Goal: Transaction & Acquisition: Subscribe to service/newsletter

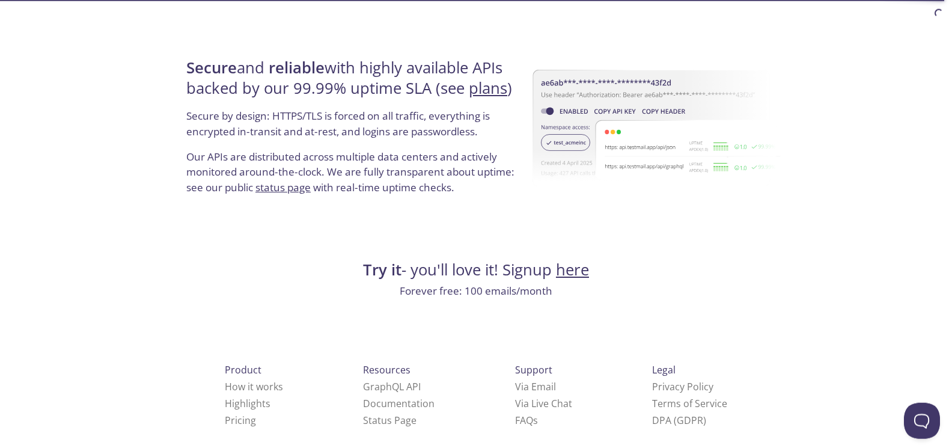
scroll to position [2304, 0]
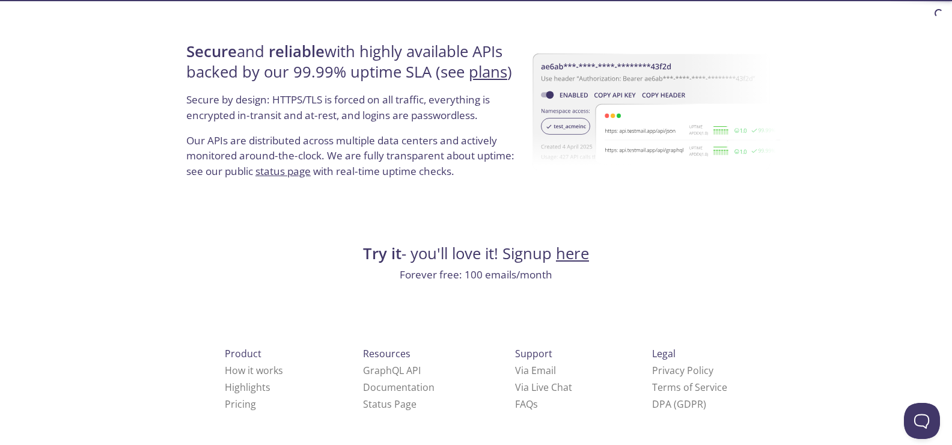
click at [585, 259] on link "here" at bounding box center [572, 253] width 33 height 21
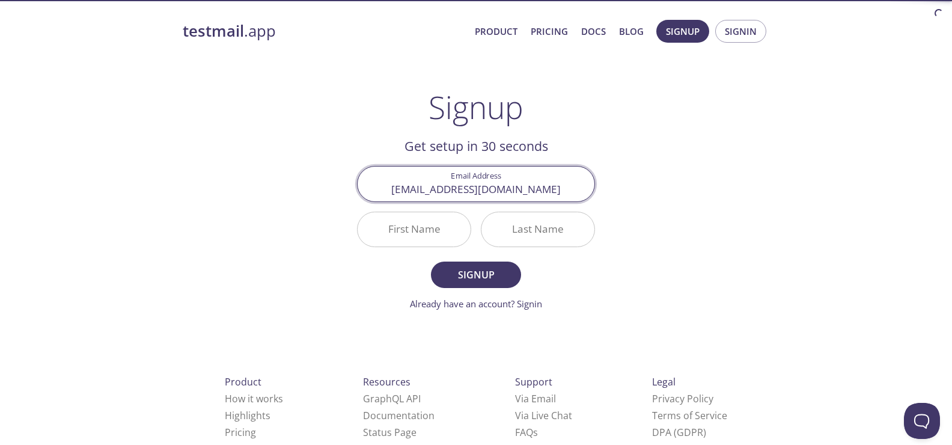
type input "[EMAIL_ADDRESS][DOMAIN_NAME]"
click at [417, 231] on input "First Name" at bounding box center [414, 229] width 113 height 34
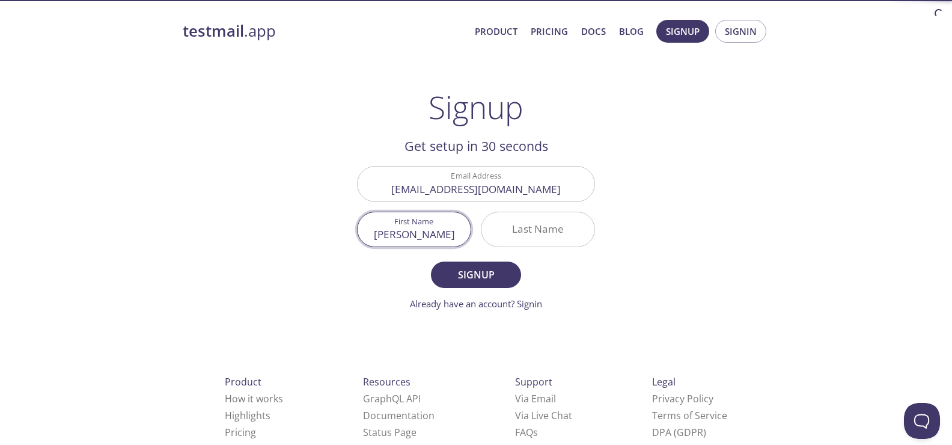
type input "[PERSON_NAME]"
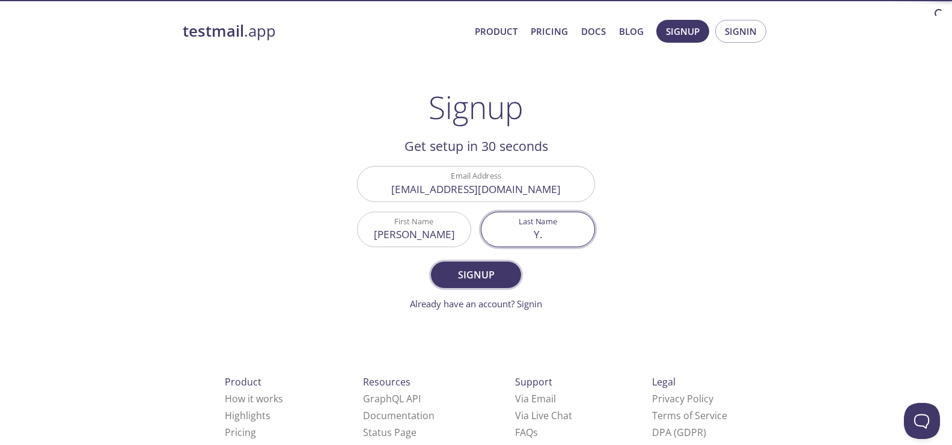
type input "Y."
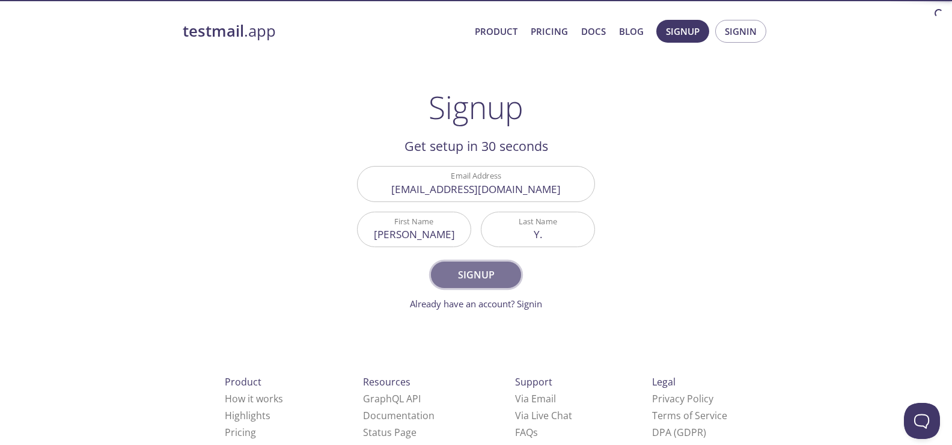
click at [471, 275] on span "Signup" at bounding box center [476, 274] width 64 height 17
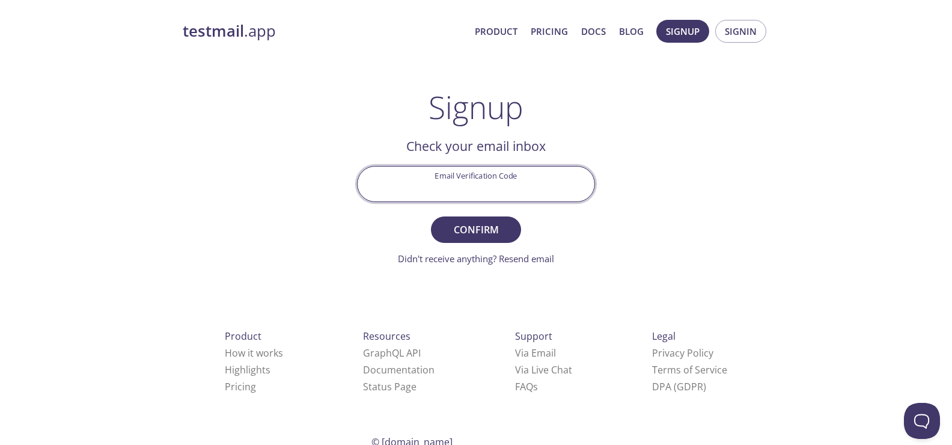
click at [470, 171] on input "Email Verification Code" at bounding box center [476, 184] width 237 height 34
type input "R3FPLUM"
click at [494, 222] on span "Confirm" at bounding box center [476, 229] width 64 height 17
